Goal: Task Accomplishment & Management: Use online tool/utility

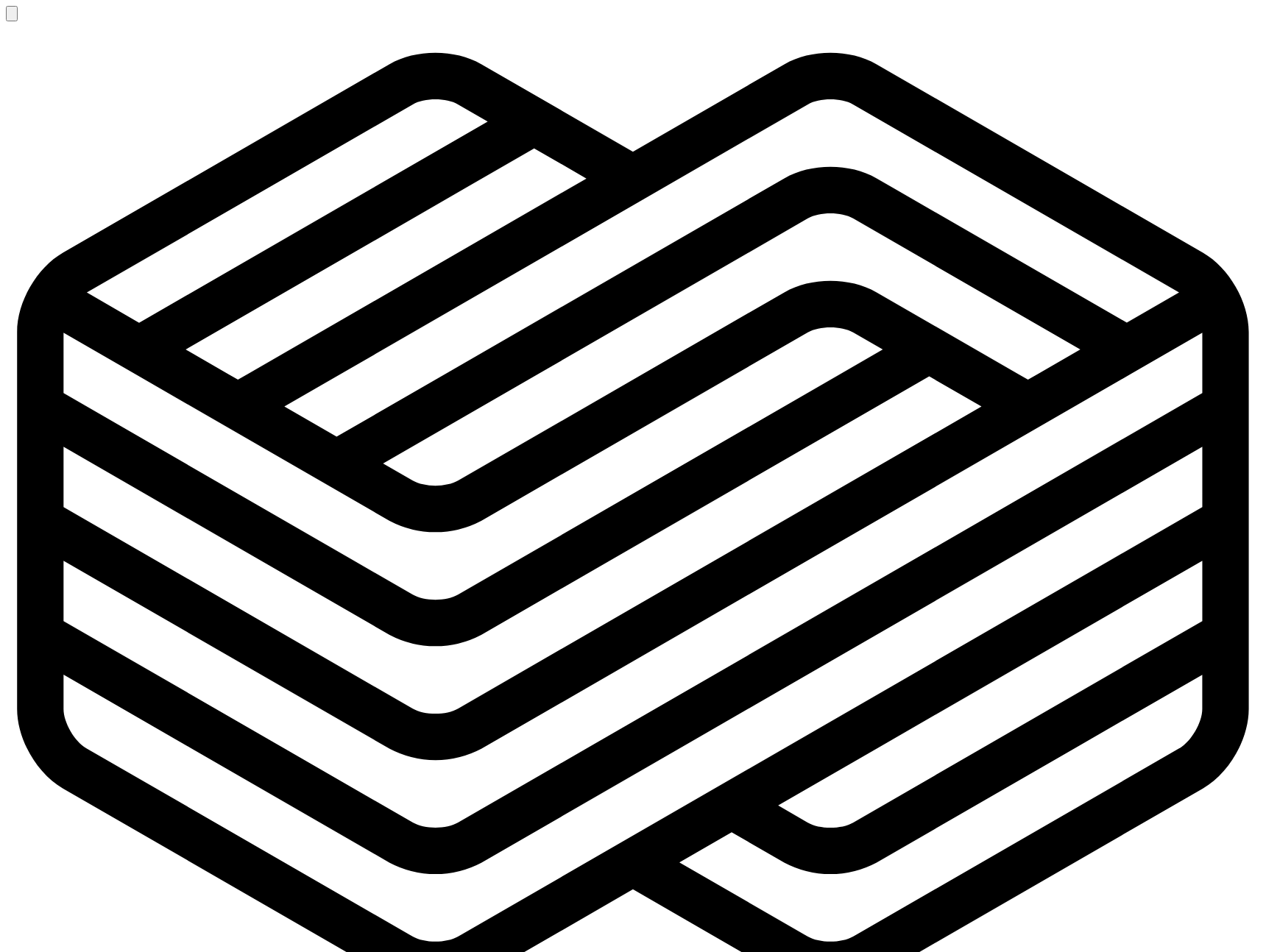
scroll to position [3576, 0]
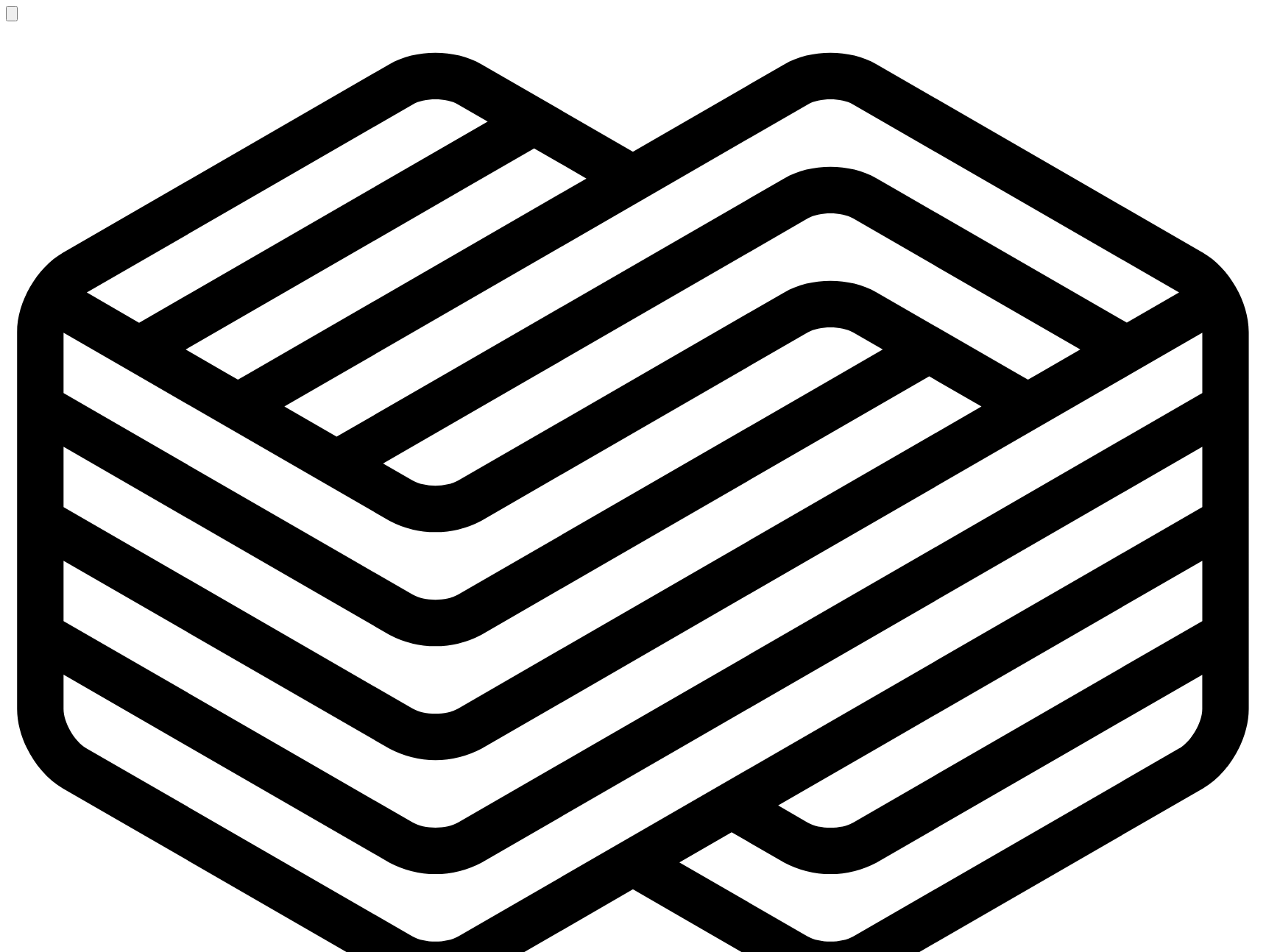
scroll to position [0, 0]
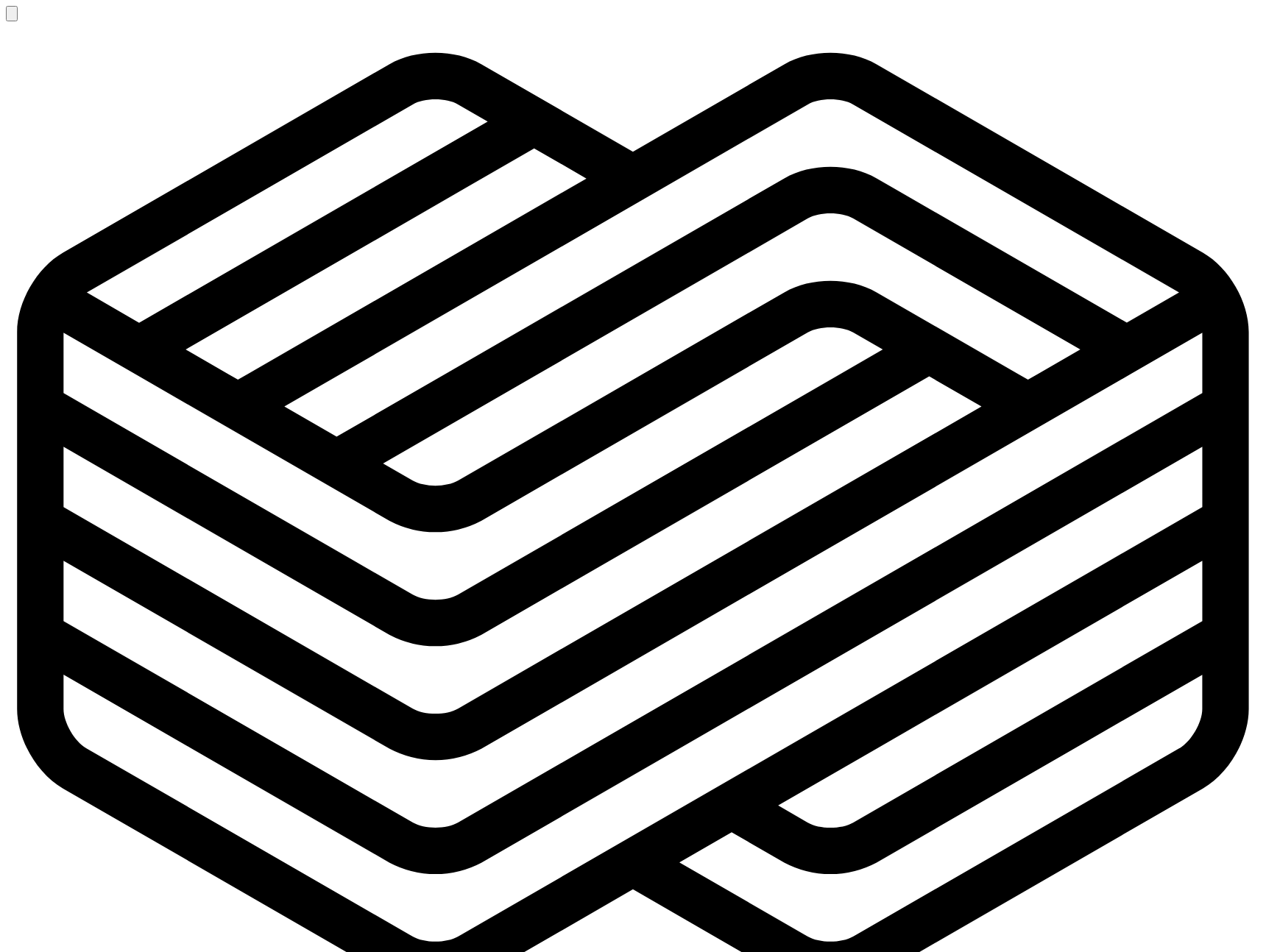
type input "****"
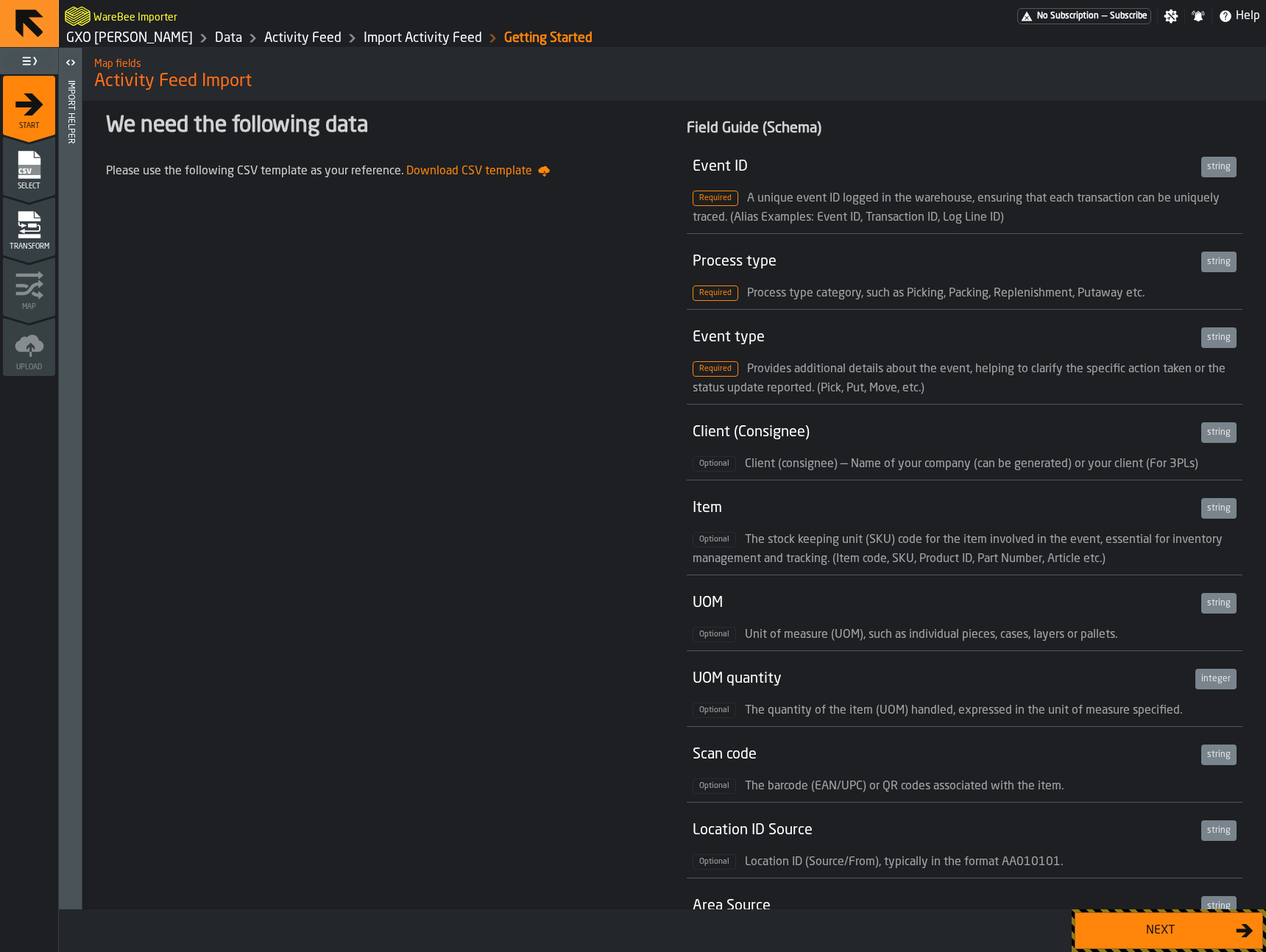
click at [1118, 921] on button "Next" at bounding box center [1169, 930] width 189 height 36
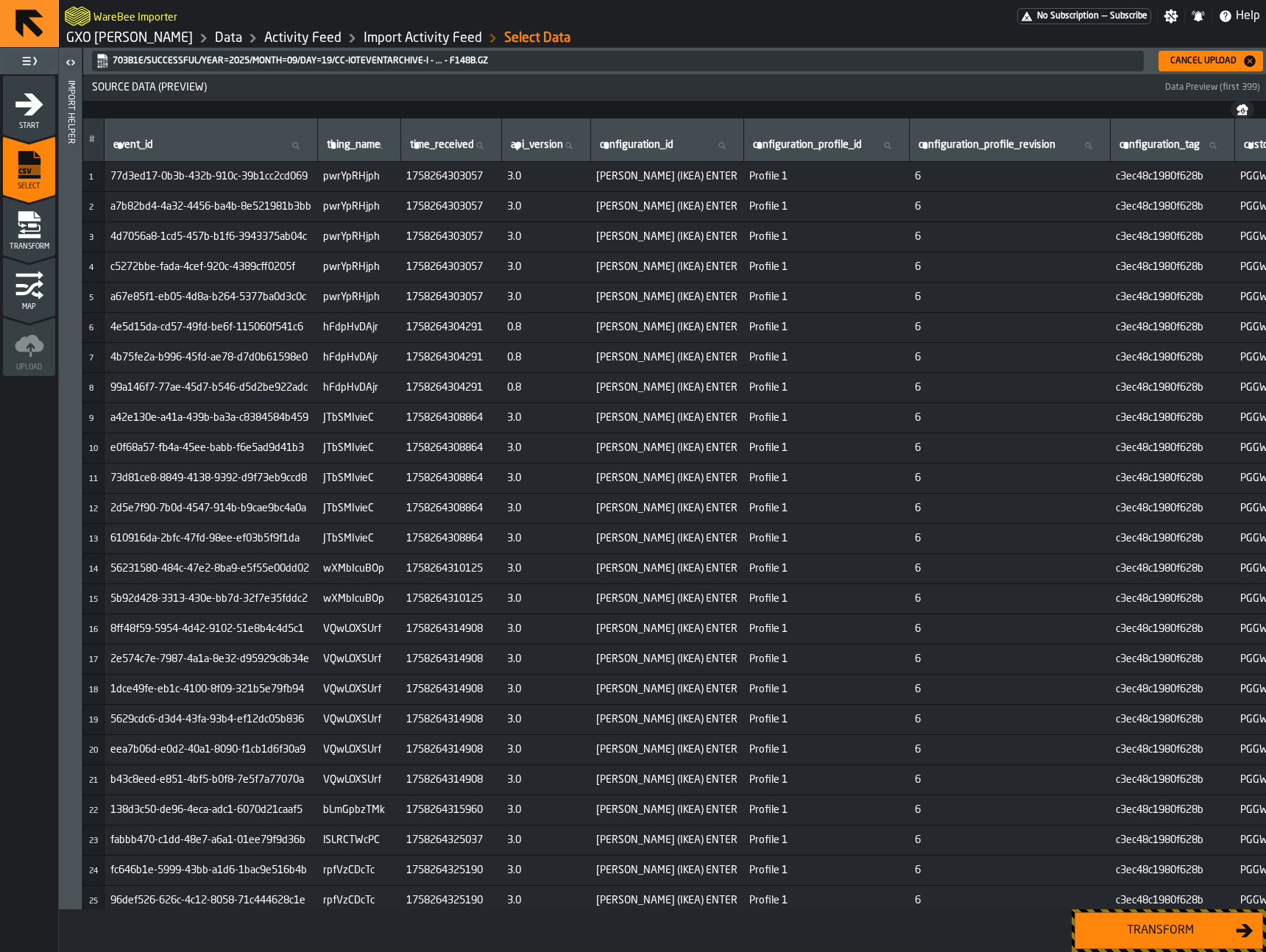
click at [1120, 927] on div "Transform" at bounding box center [1160, 930] width 151 height 18
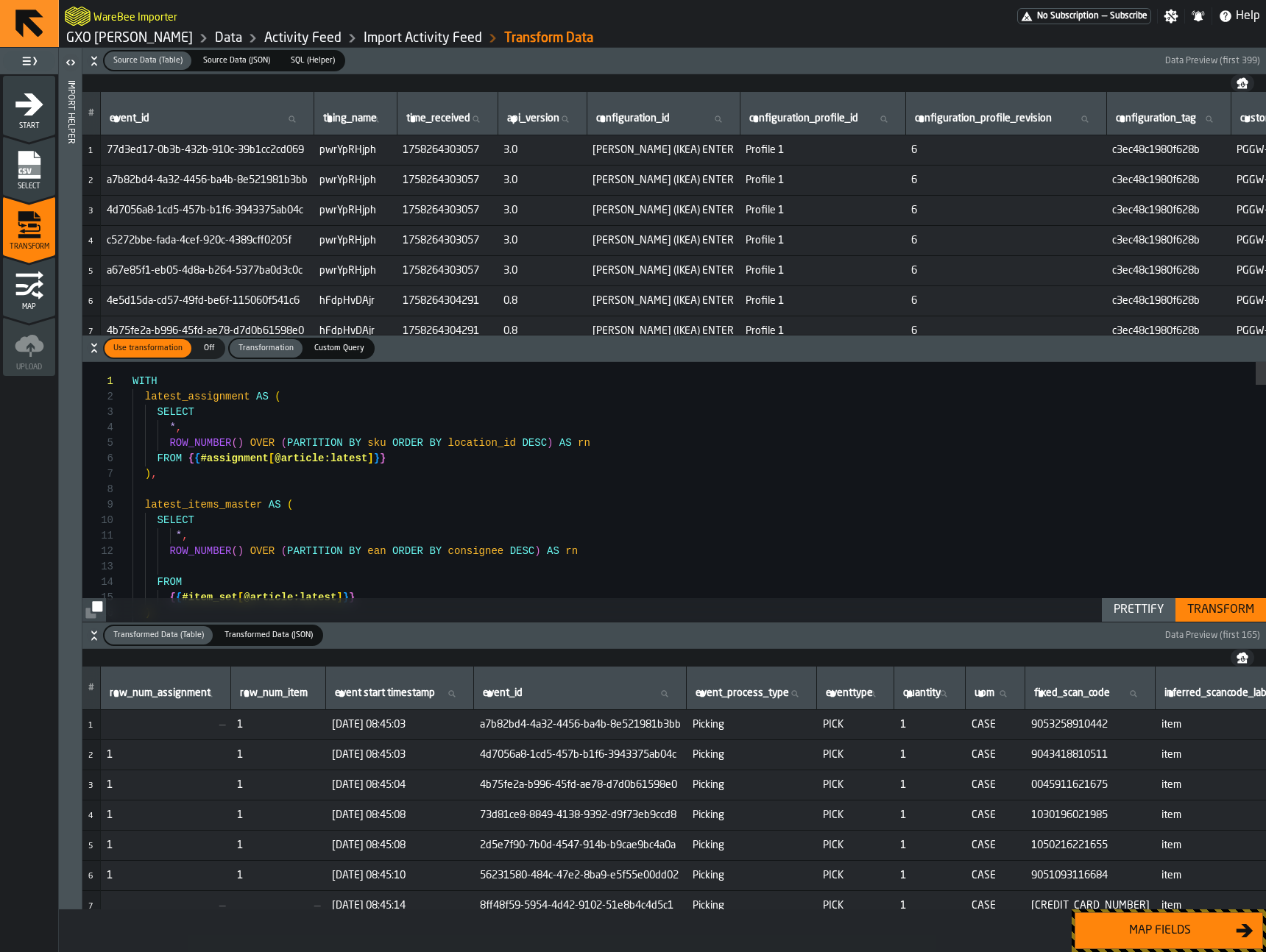
click at [1121, 927] on div "Map fields" at bounding box center [1160, 930] width 151 height 18
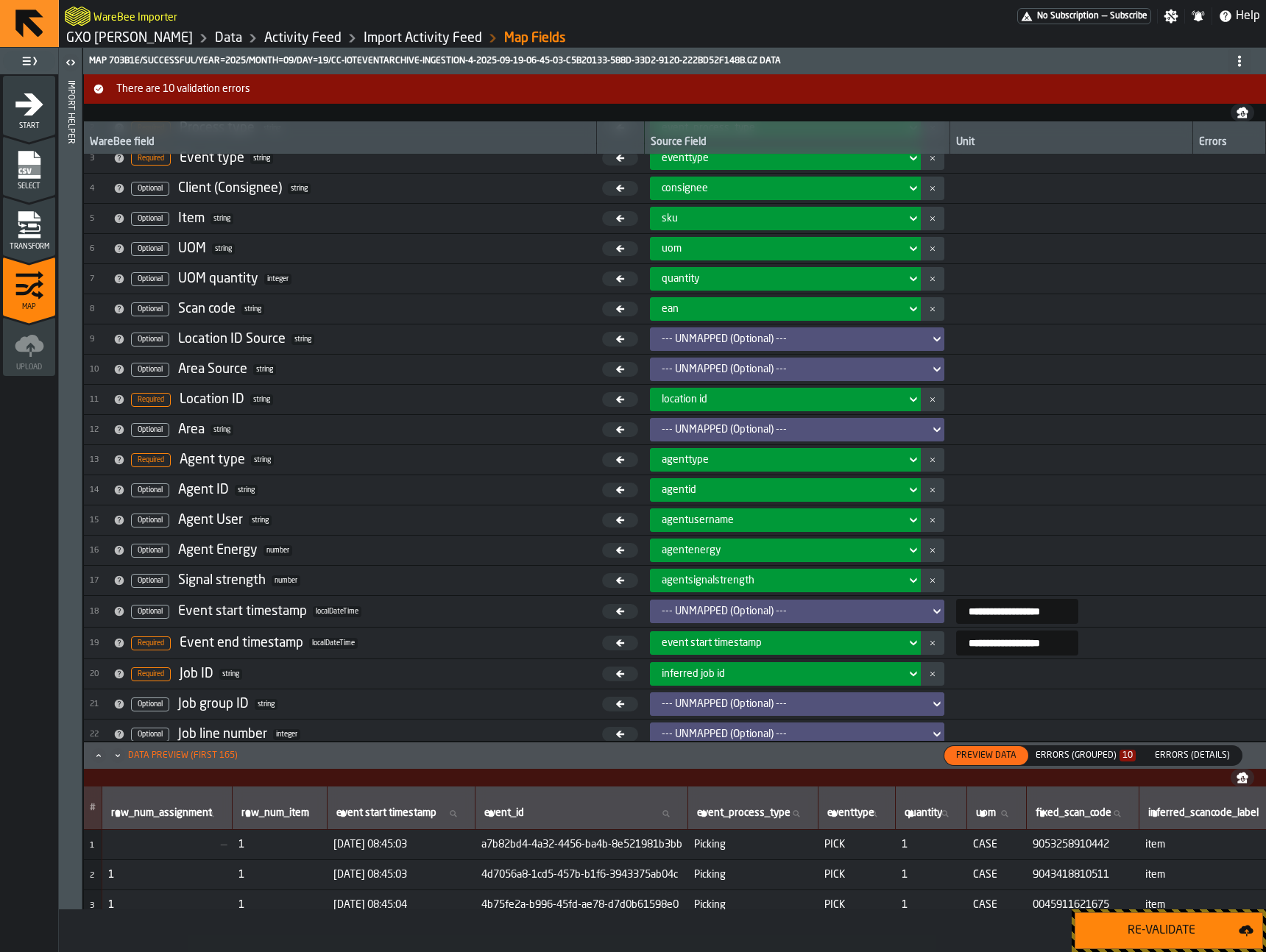
scroll to position [81, 0]
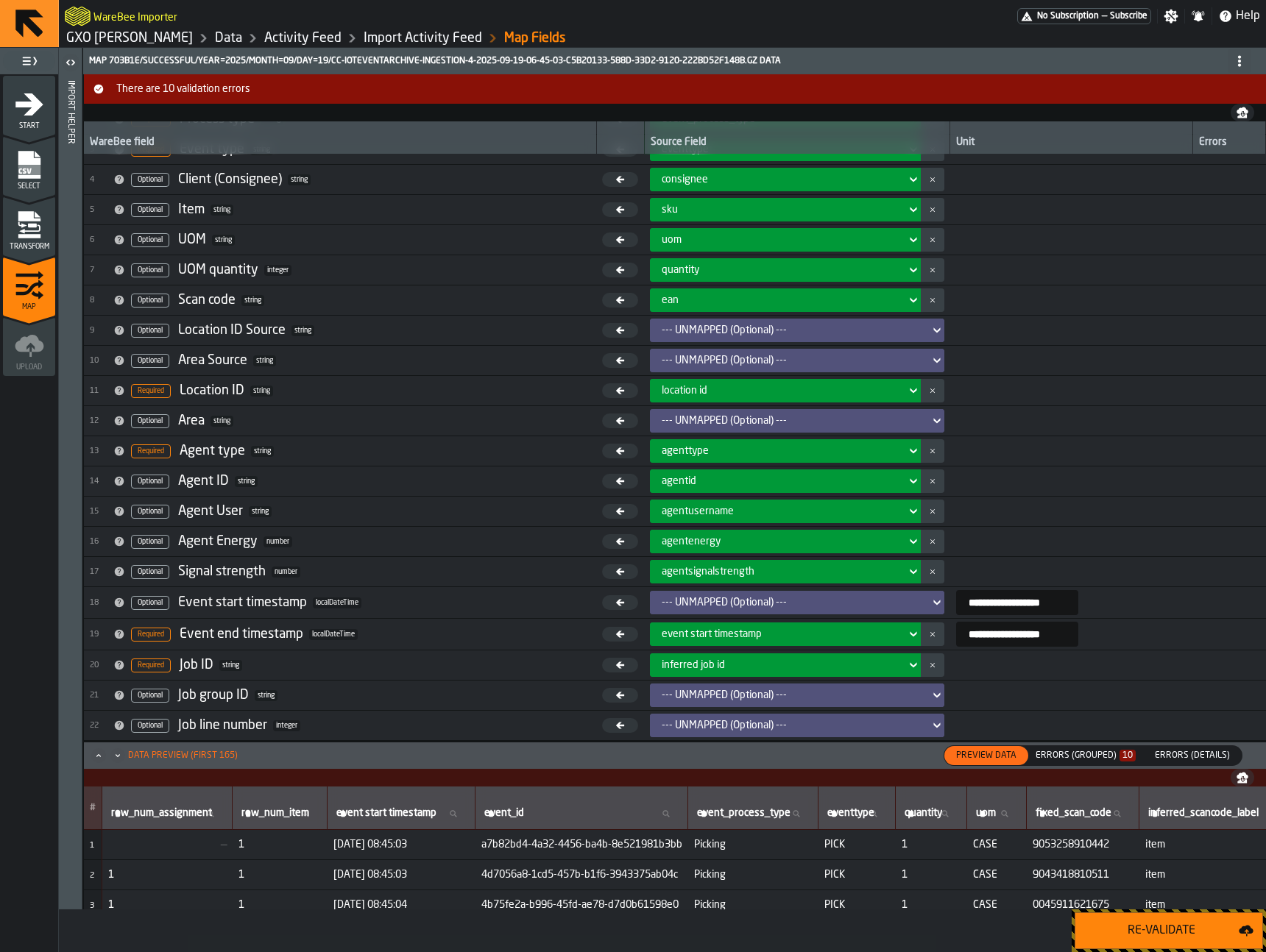
click at [815, 537] on div "agentenergy" at bounding box center [780, 541] width 239 height 12
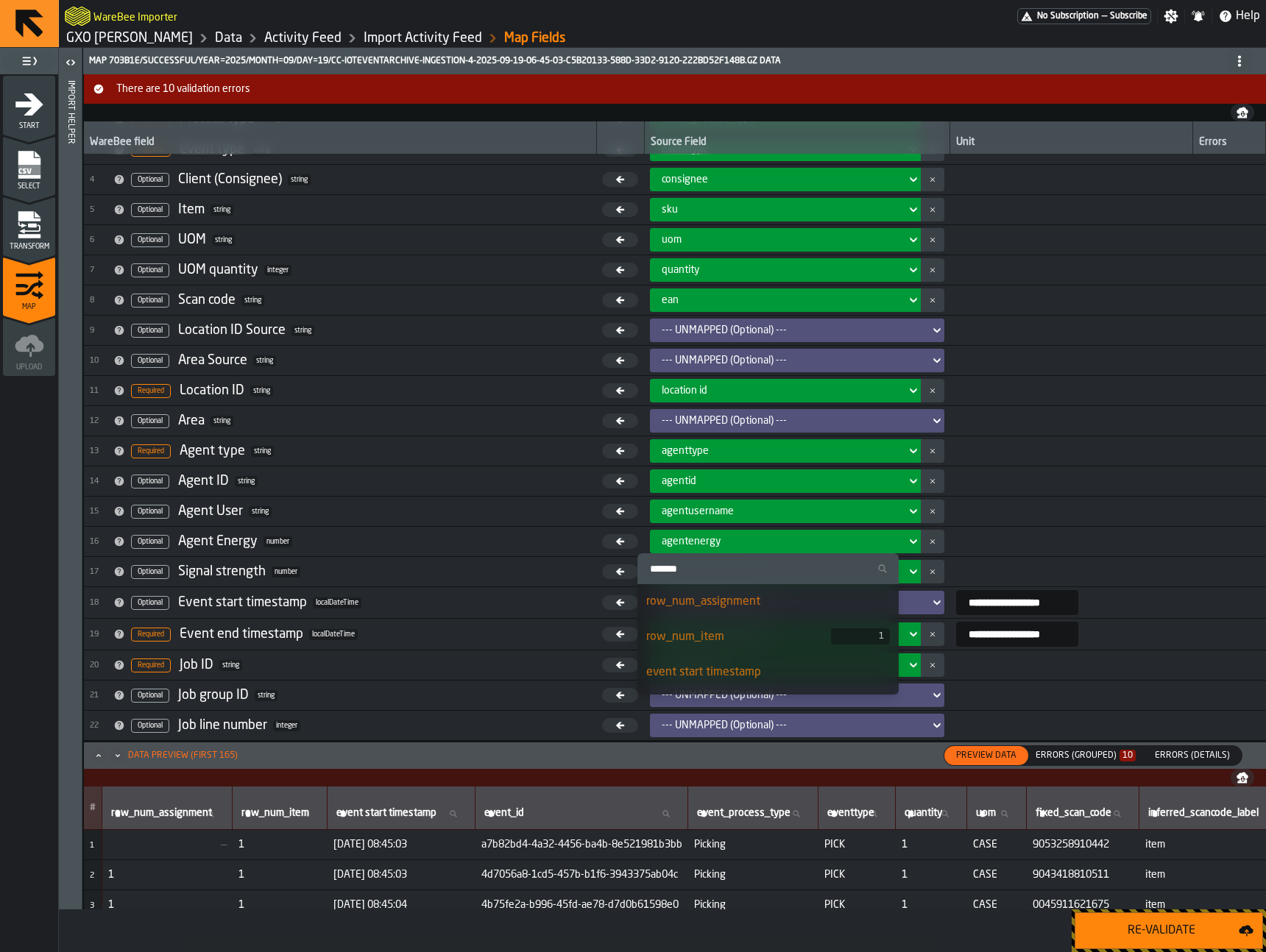
click at [815, 537] on div "agentenergy" at bounding box center [780, 541] width 239 height 12
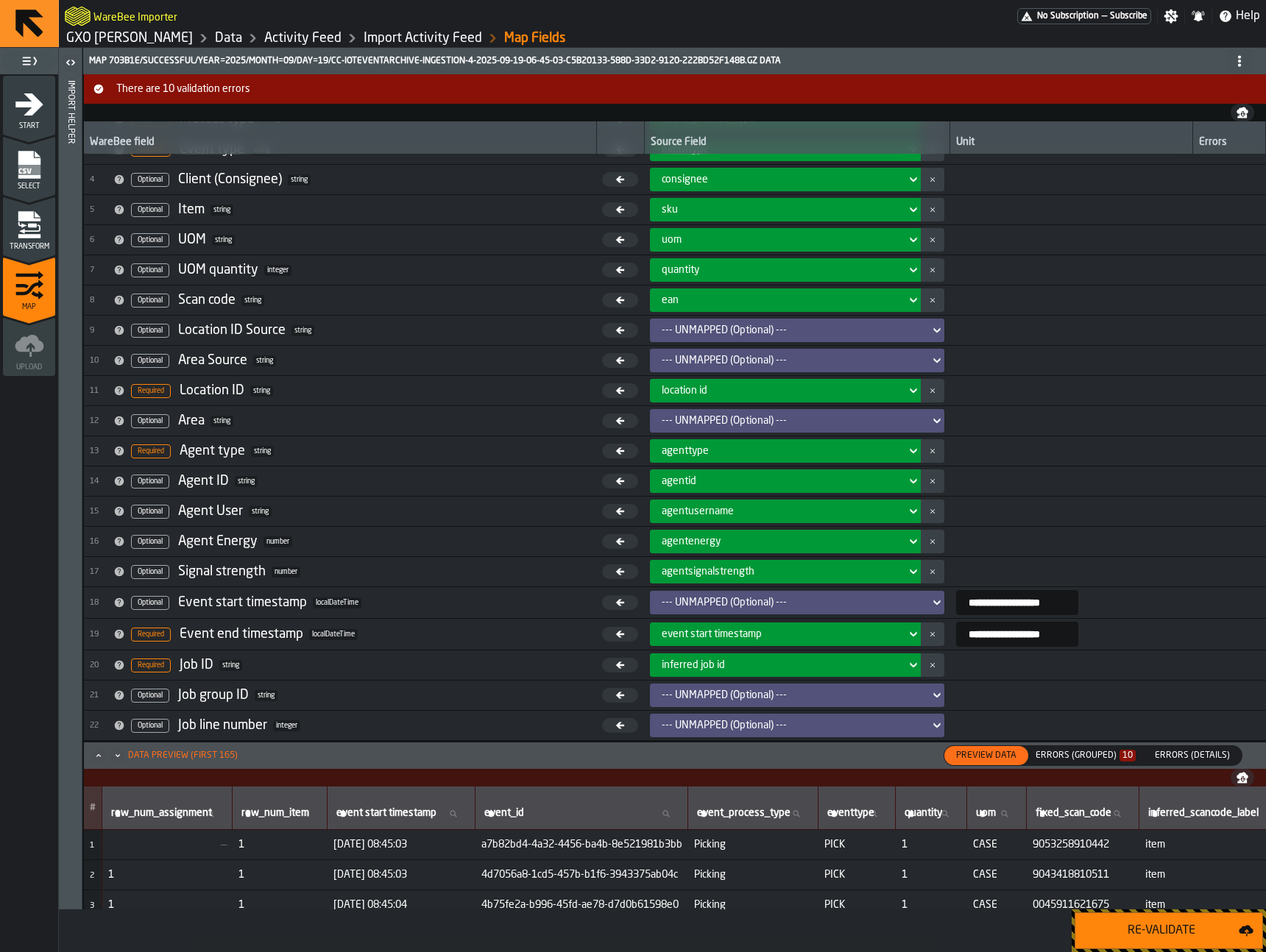
click at [798, 508] on div "agentusername" at bounding box center [780, 511] width 239 height 12
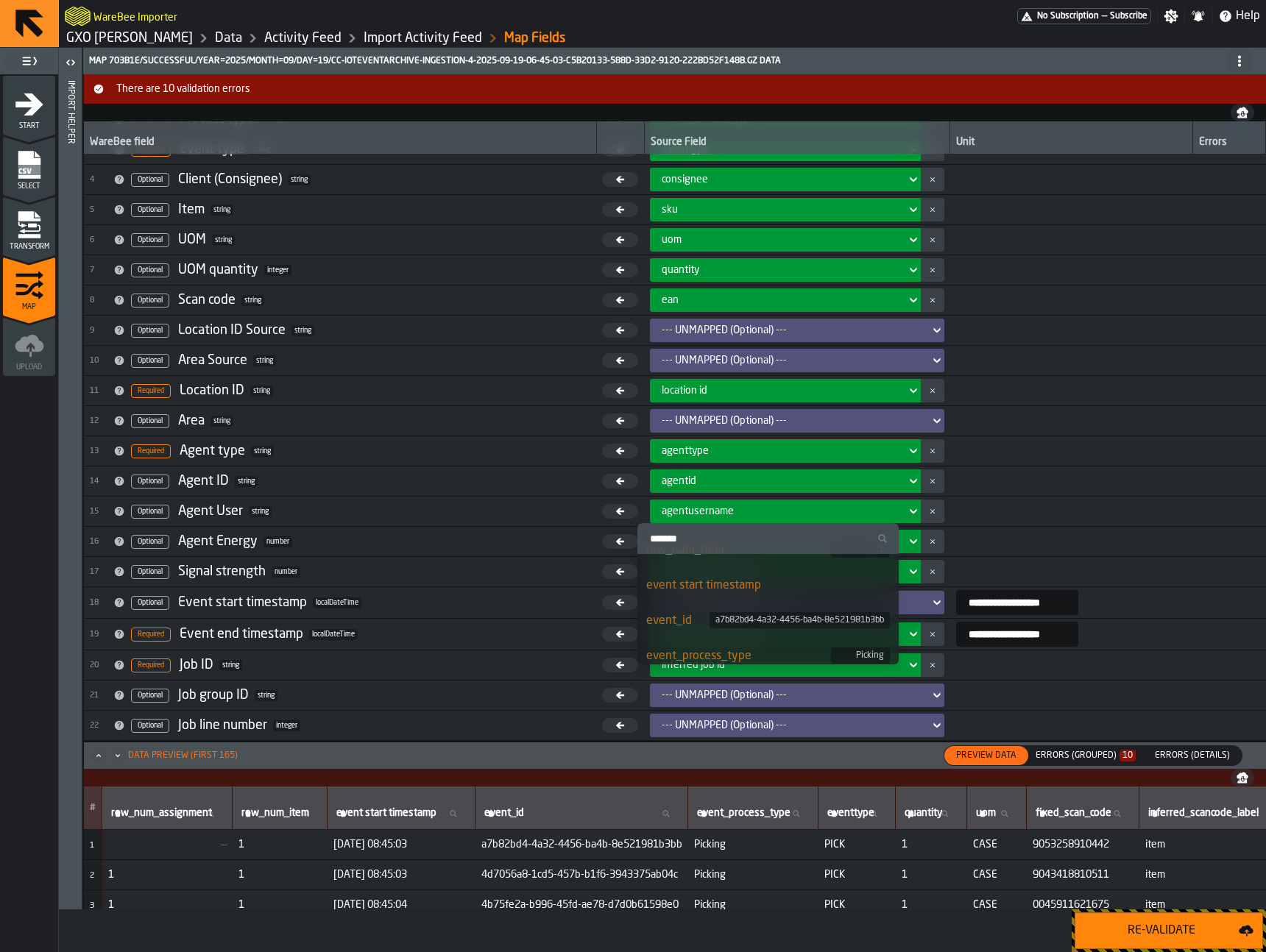
scroll to position [429, 0]
click at [1070, 494] on td at bounding box center [1071, 481] width 242 height 30
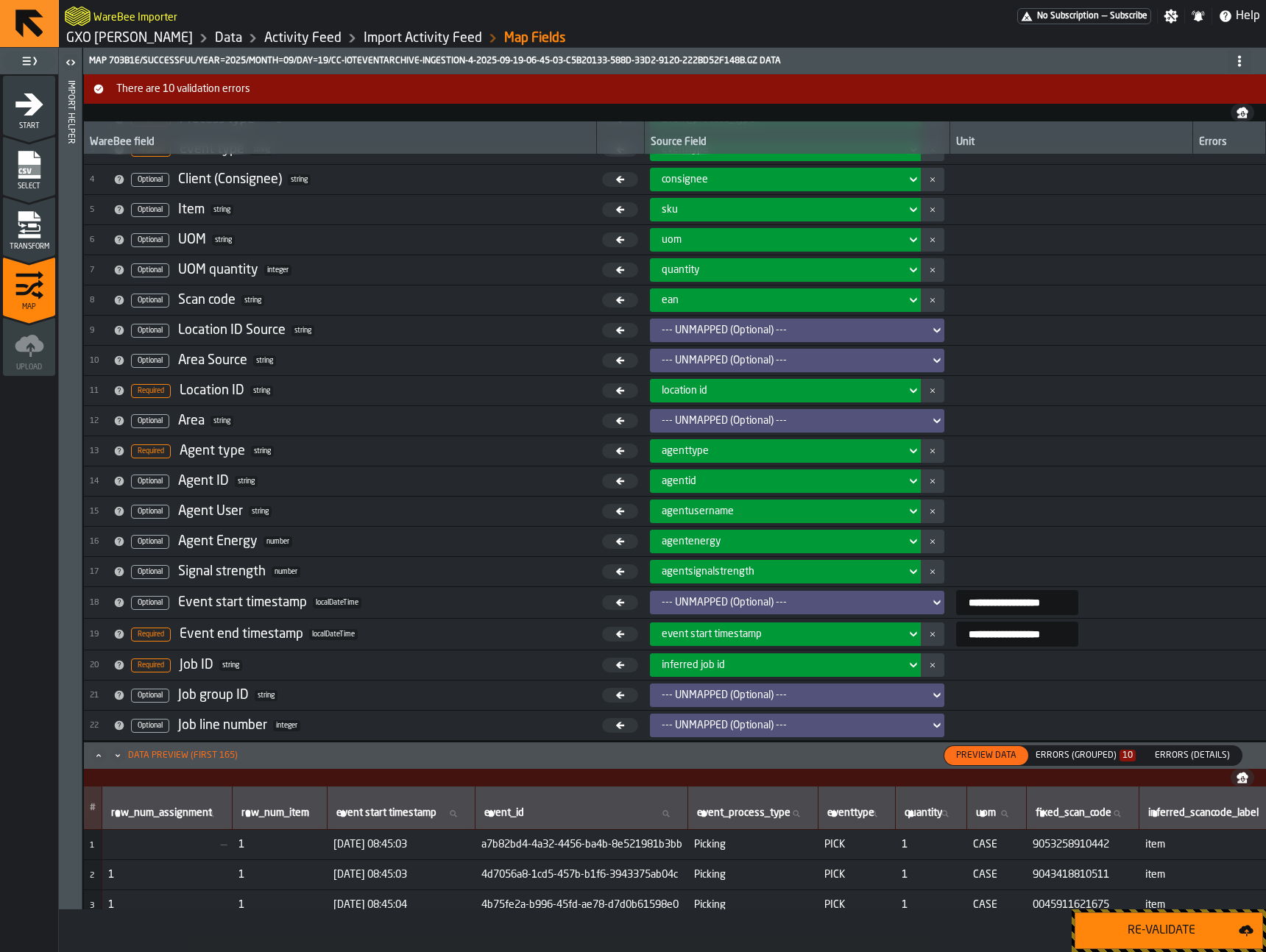
click at [836, 506] on div "agentusername" at bounding box center [780, 511] width 239 height 12
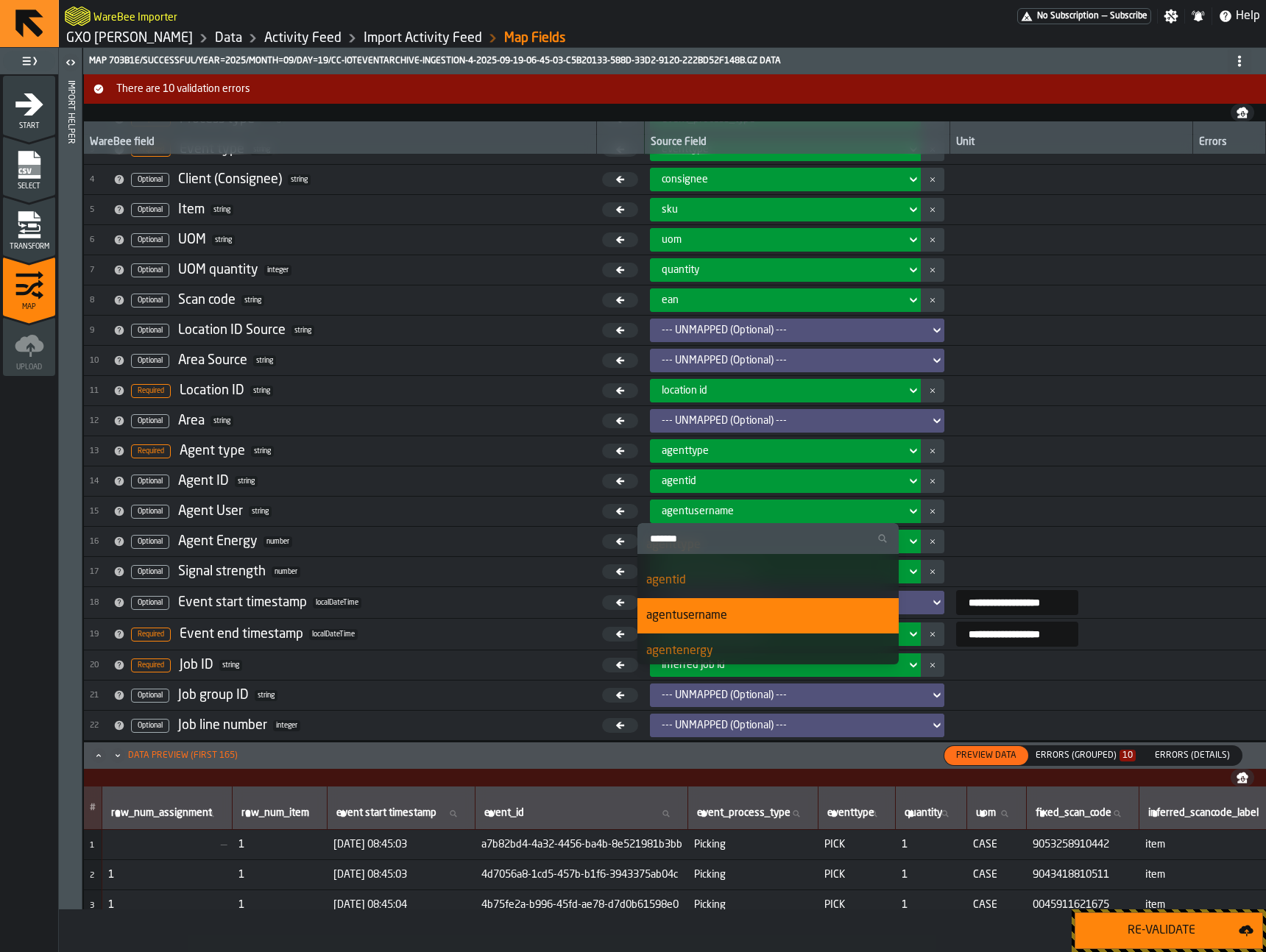
scroll to position [715, 0]
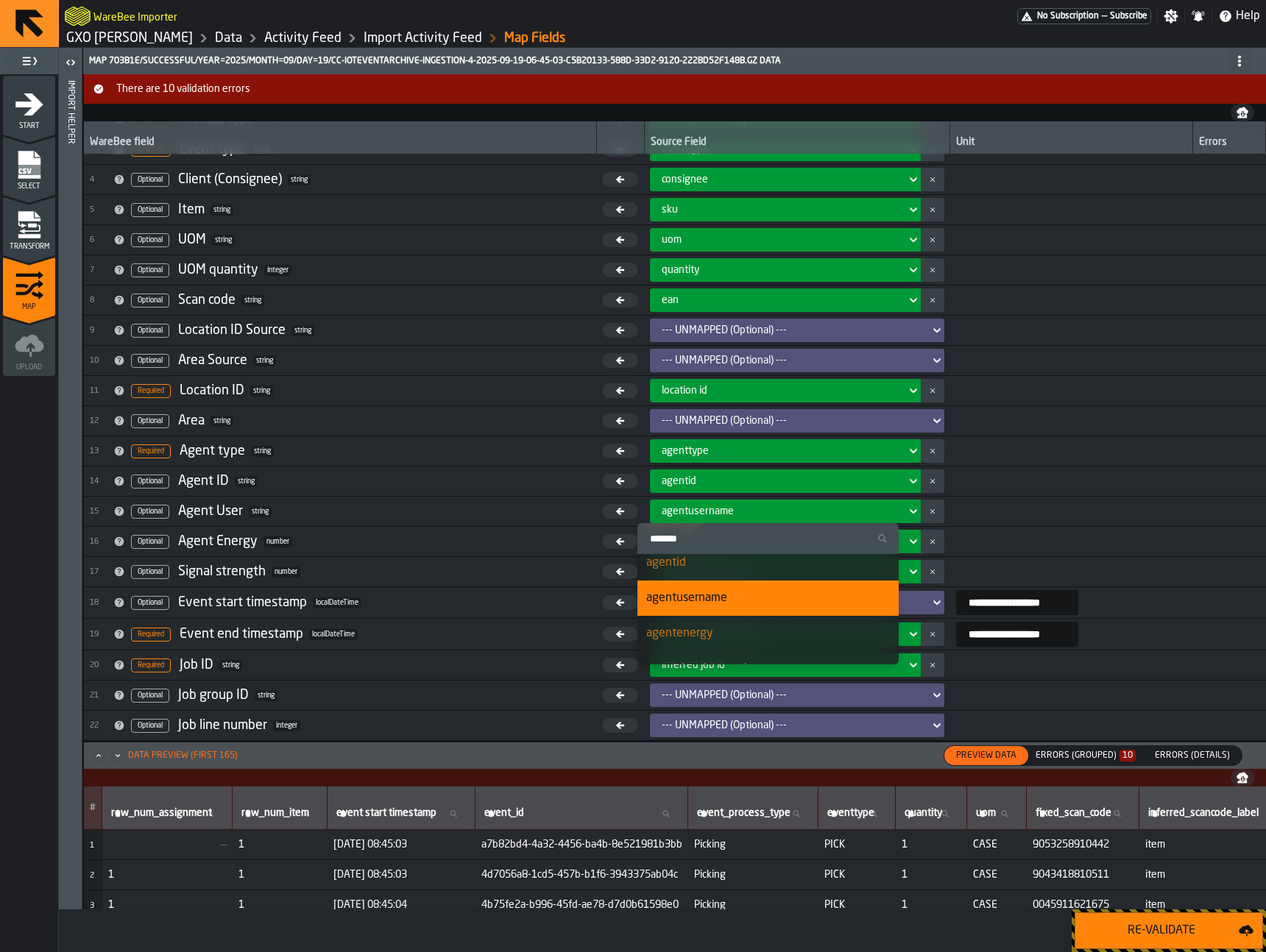
click at [790, 569] on div "agentid" at bounding box center [768, 563] width 244 height 18
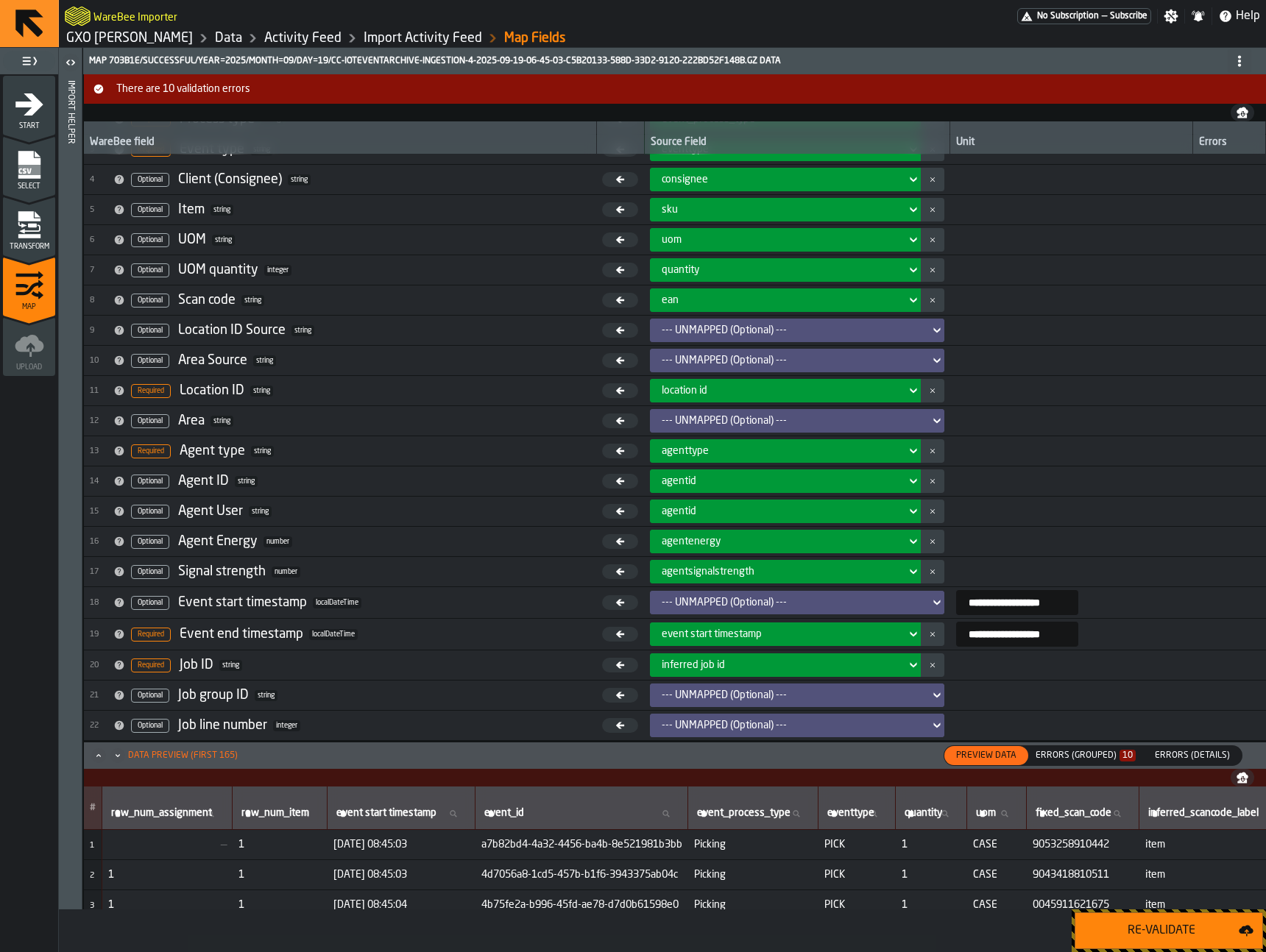
click at [801, 482] on div "agentid" at bounding box center [780, 481] width 239 height 12
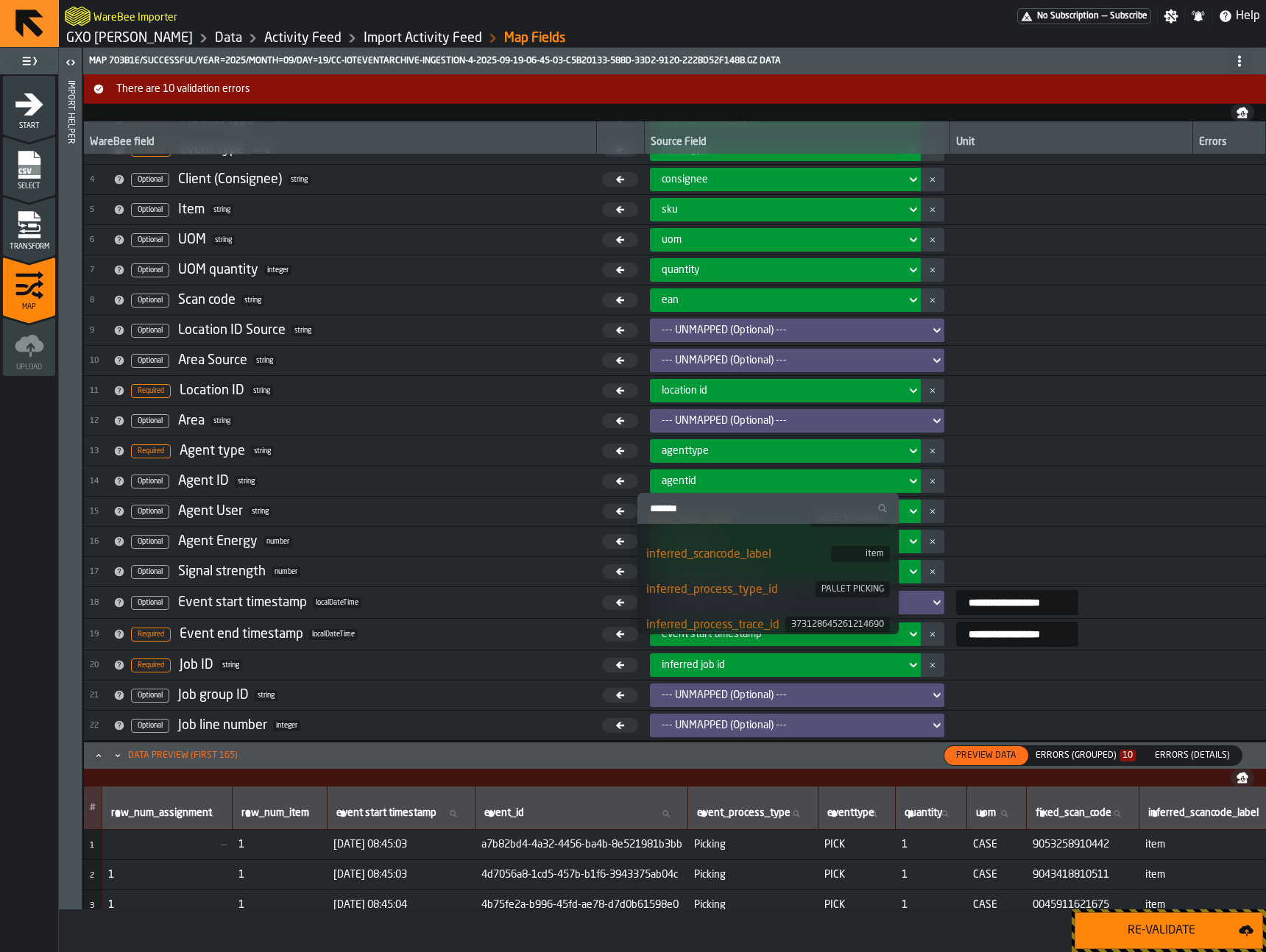
scroll to position [0, 0]
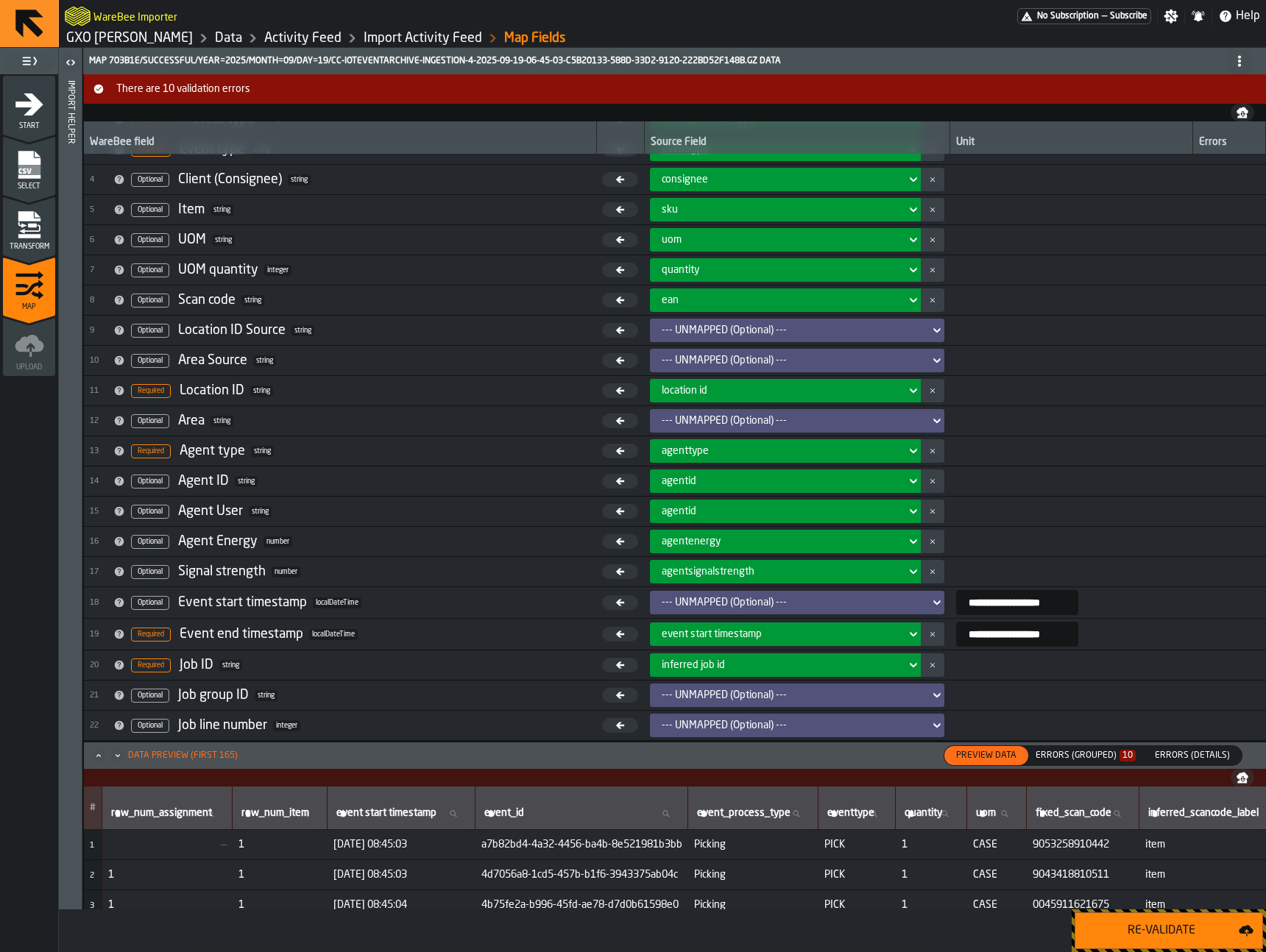
click at [792, 474] on div "agentid" at bounding box center [780, 481] width 251 height 18
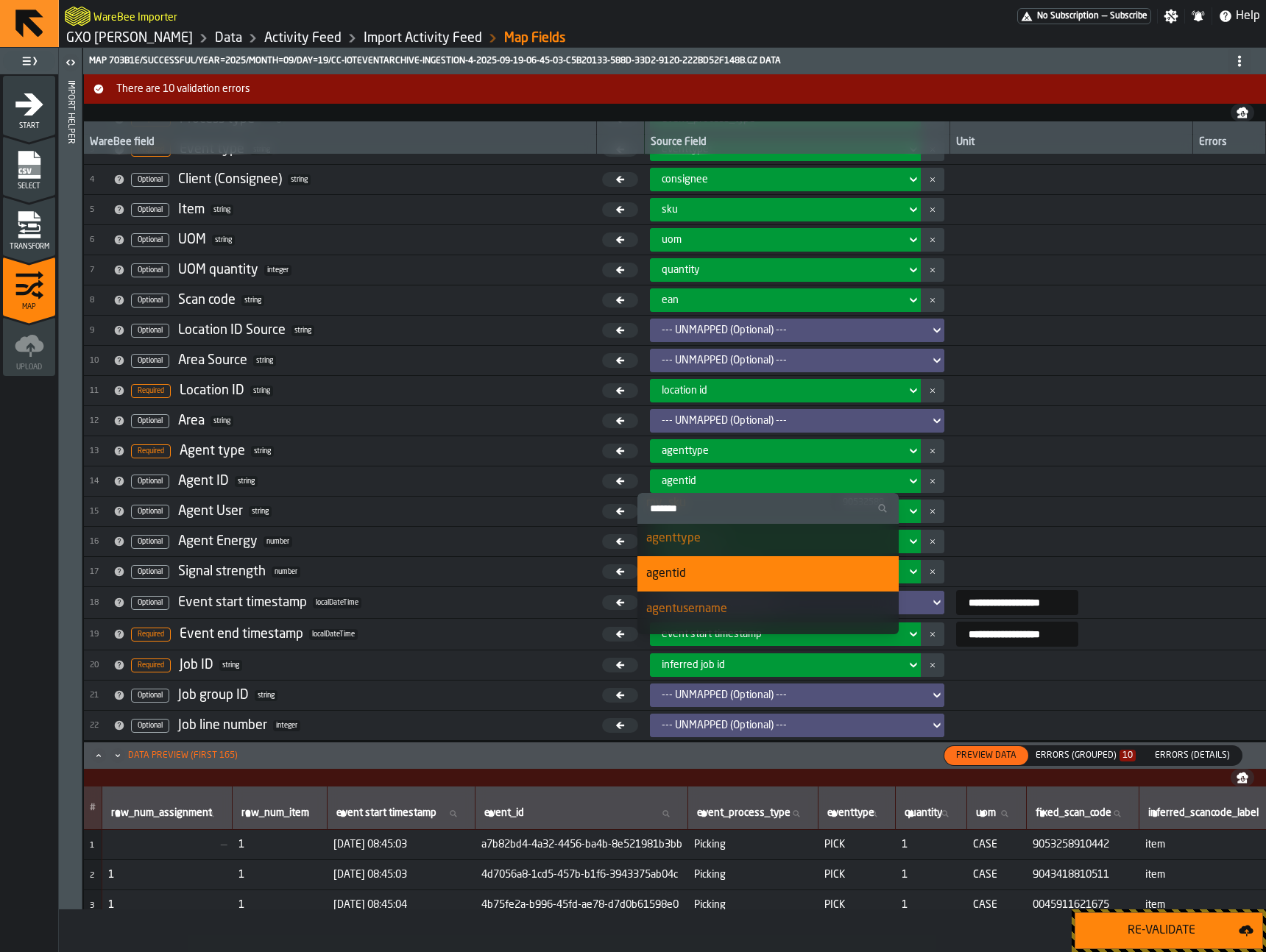
scroll to position [719, 0]
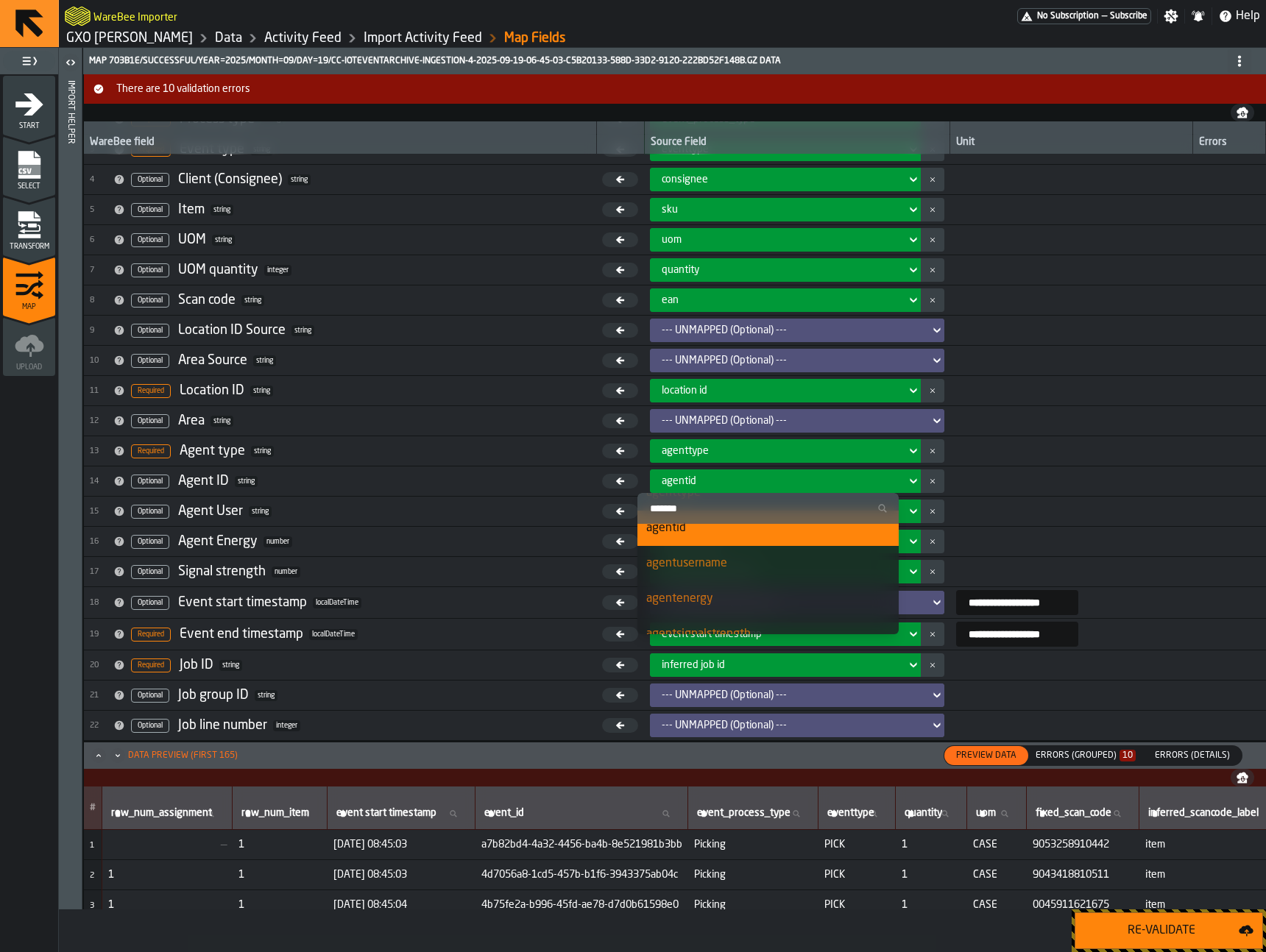
click at [774, 572] on div "agentusername" at bounding box center [768, 564] width 244 height 18
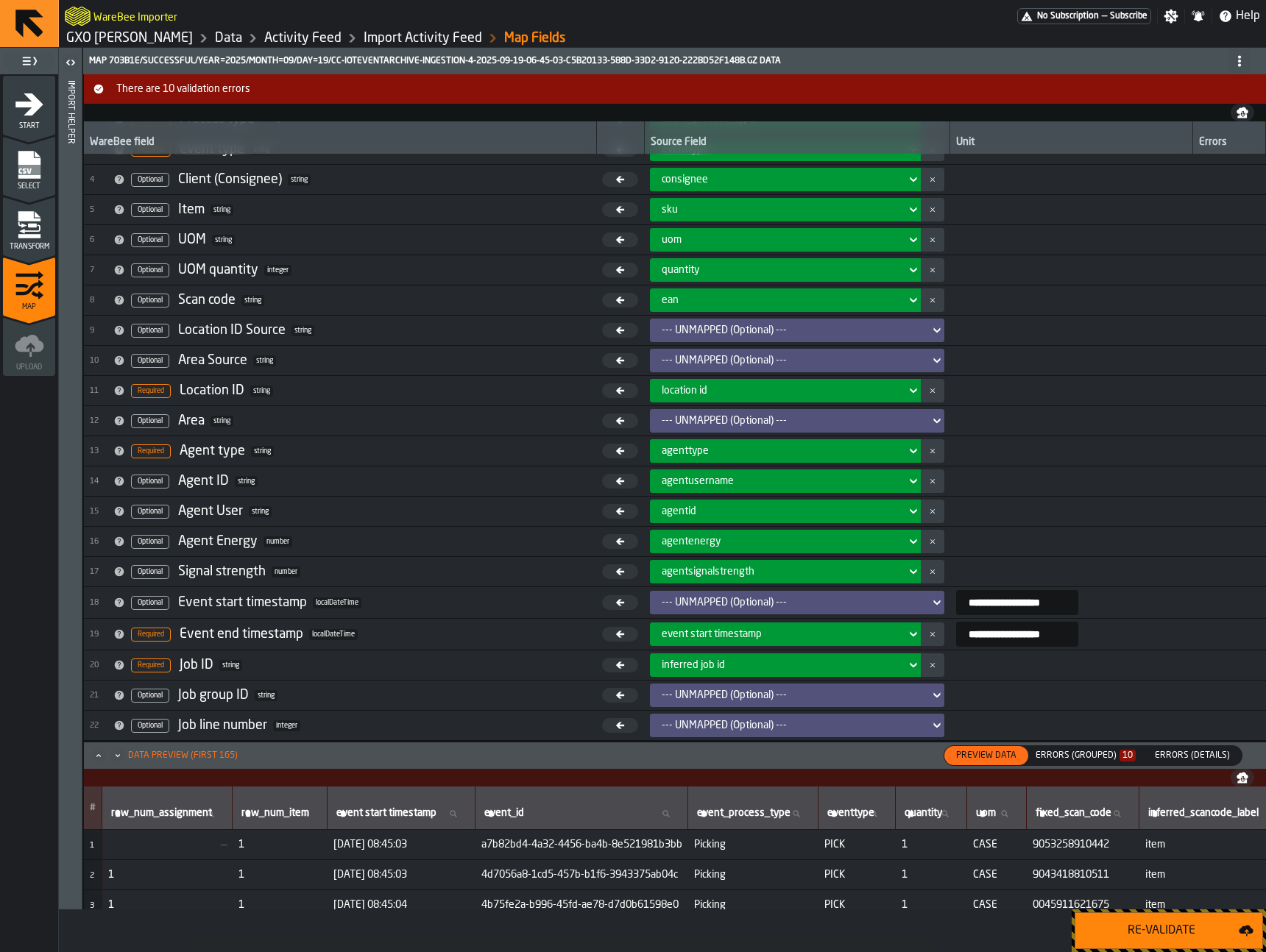
click at [973, 528] on td at bounding box center [1071, 541] width 242 height 30
click at [1150, 922] on div "Re-Validate" at bounding box center [1161, 930] width 154 height 18
